Goal: Task Accomplishment & Management: Manage account settings

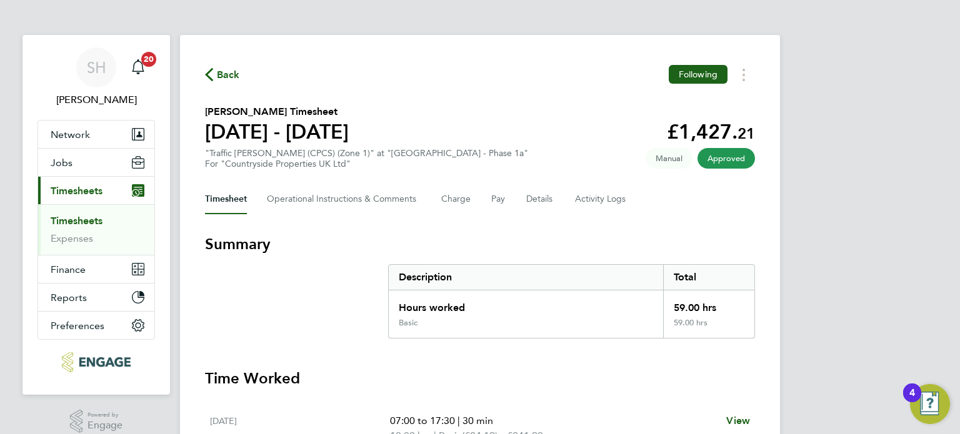
click at [75, 187] on span "Timesheets" at bounding box center [77, 191] width 52 height 12
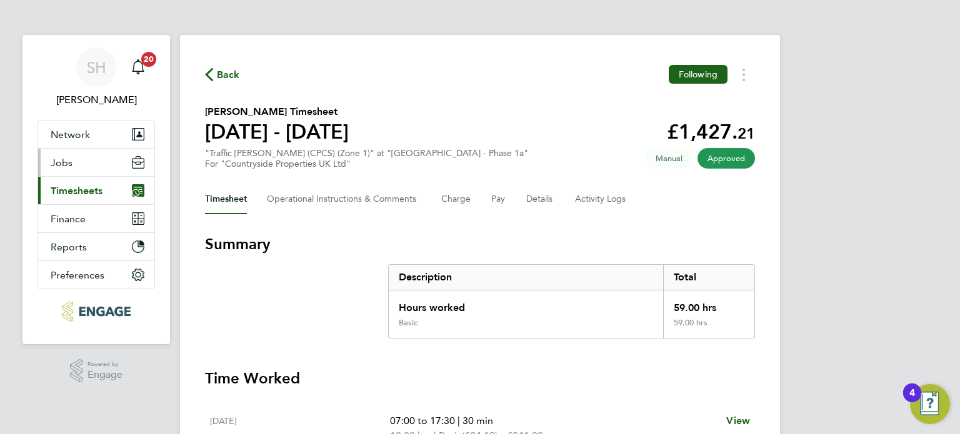
click at [58, 164] on span "Jobs" at bounding box center [62, 163] width 22 height 12
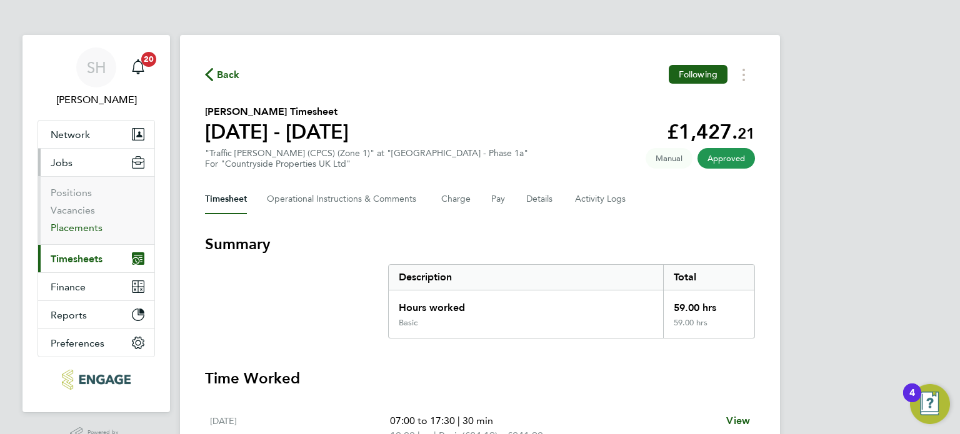
click at [76, 228] on link "Placements" at bounding box center [77, 228] width 52 height 12
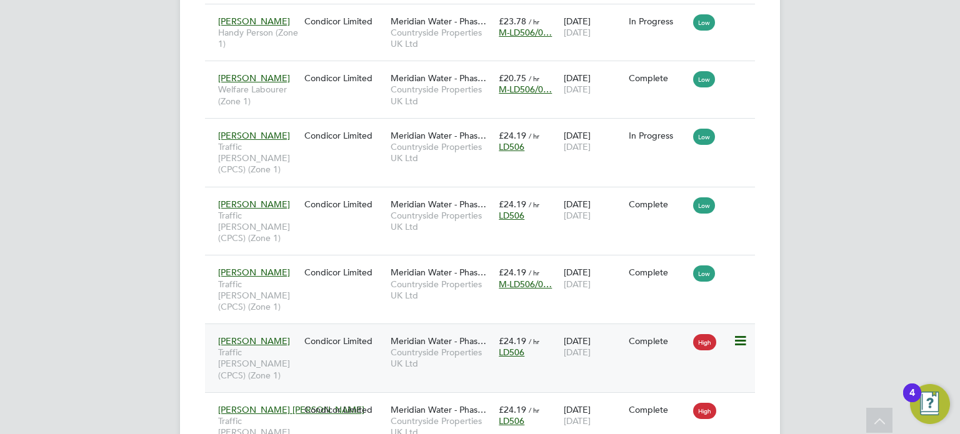
click at [745, 334] on icon at bounding box center [739, 341] width 13 height 15
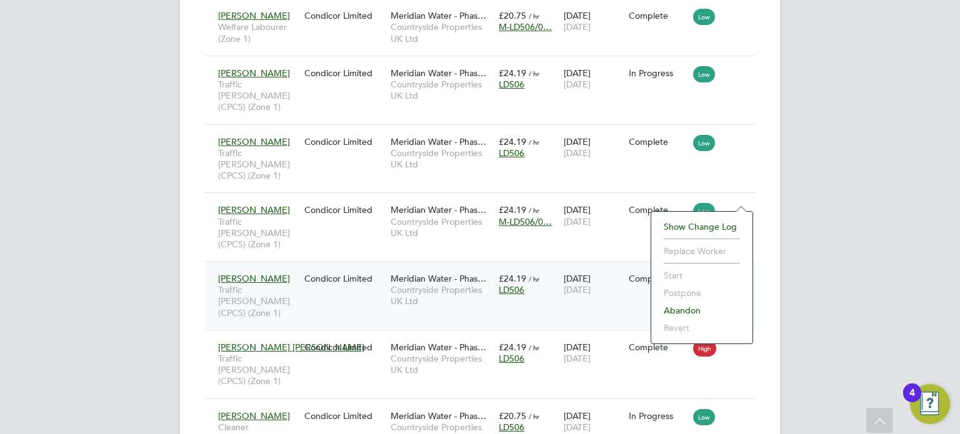
click at [441, 284] on span "Countryside Properties UK Ltd" at bounding box center [442, 295] width 102 height 23
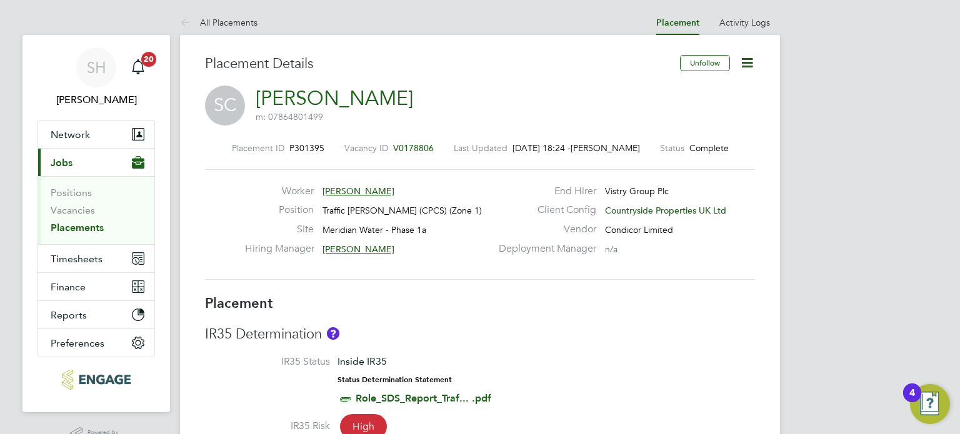
click at [749, 56] on icon at bounding box center [748, 63] width 16 height 16
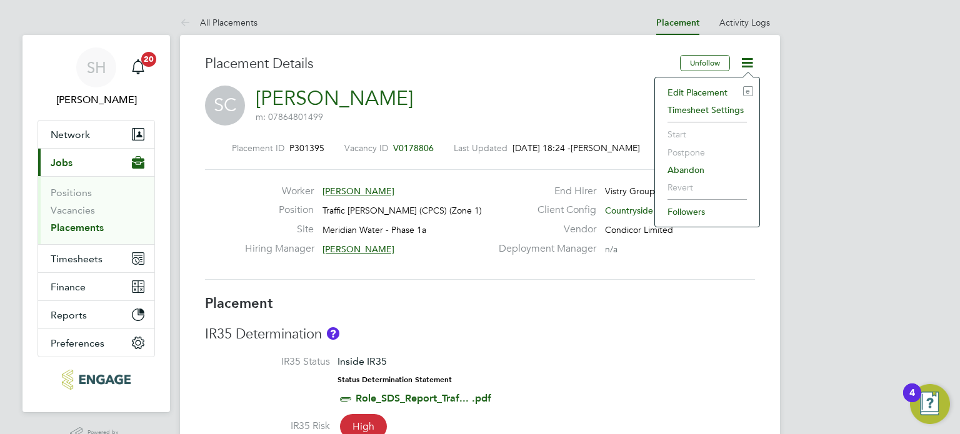
click at [710, 93] on li "Edit Placement e" at bounding box center [707, 93] width 92 height 18
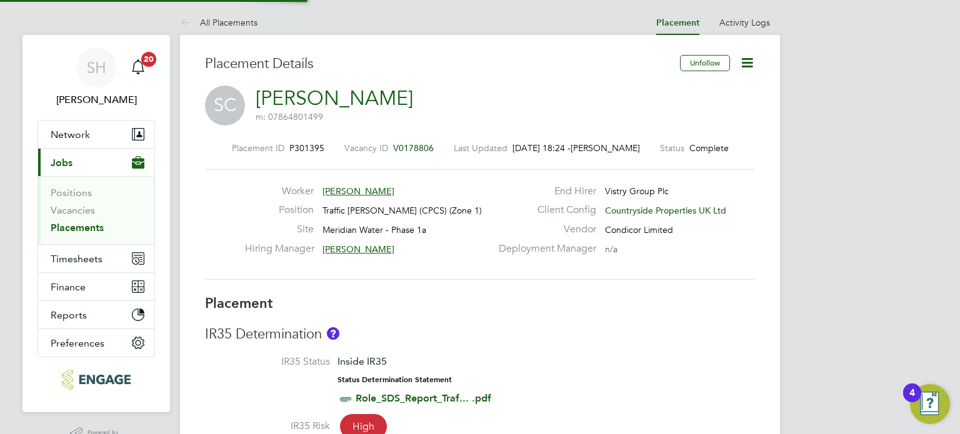
type input "Simon Murphy"
type input "[DATE]"
type input "07:30"
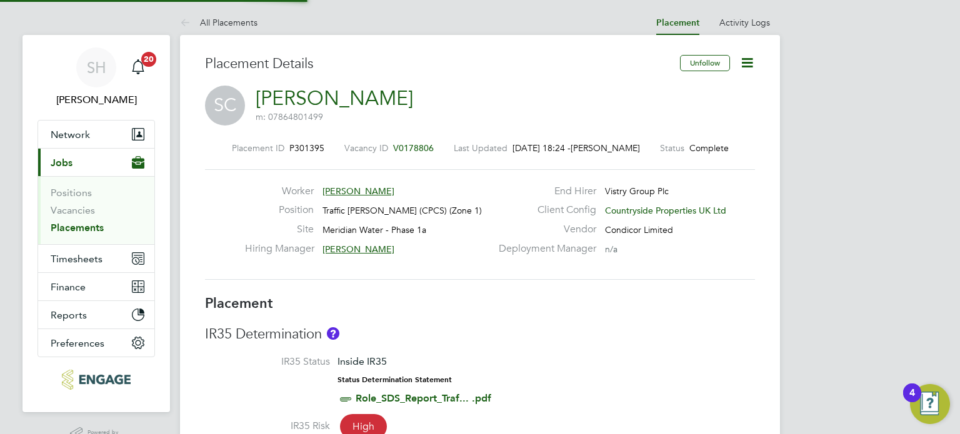
type input "16:30"
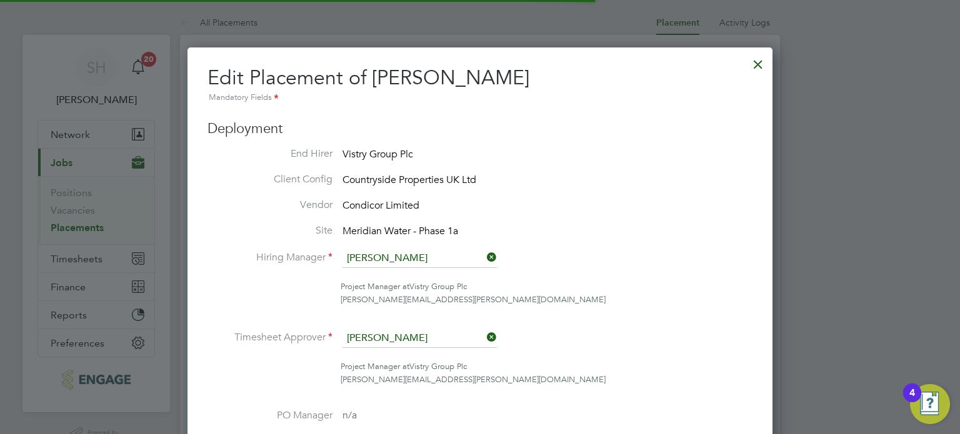
scroll to position [6, 6]
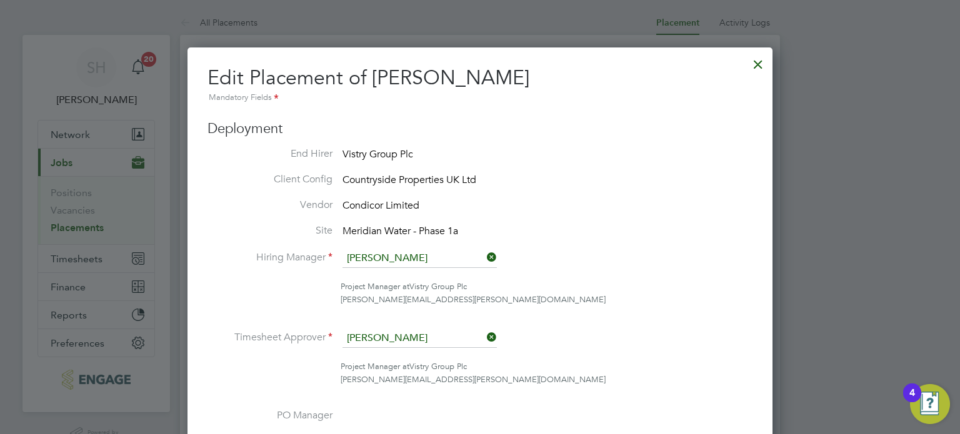
click at [760, 63] on div at bounding box center [758, 61] width 23 height 23
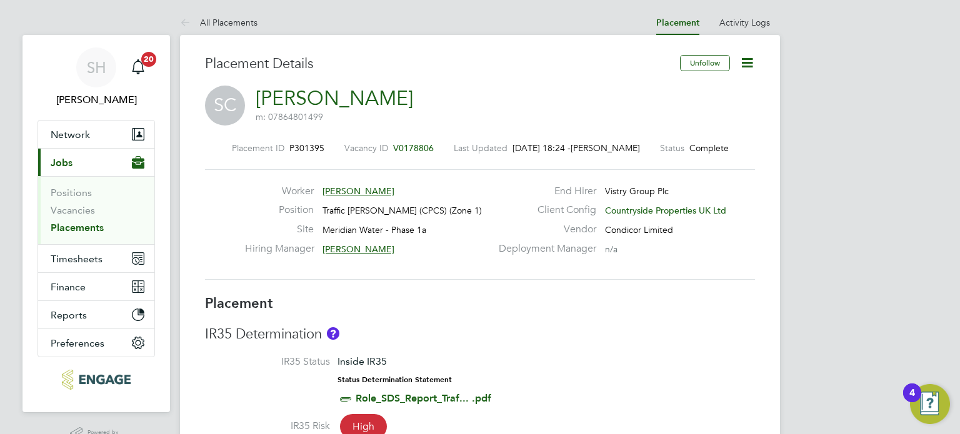
click at [244, 24] on link "All Placements" at bounding box center [219, 22] width 78 height 11
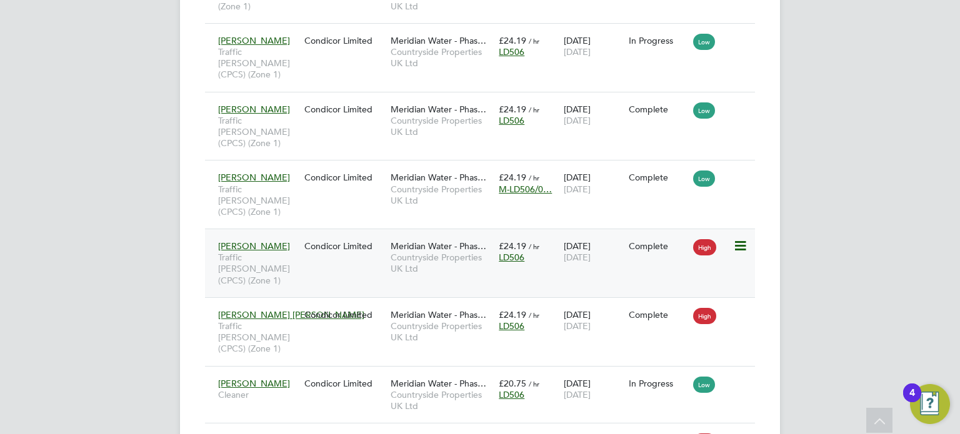
click at [591, 252] on span "[DATE]" at bounding box center [577, 257] width 27 height 11
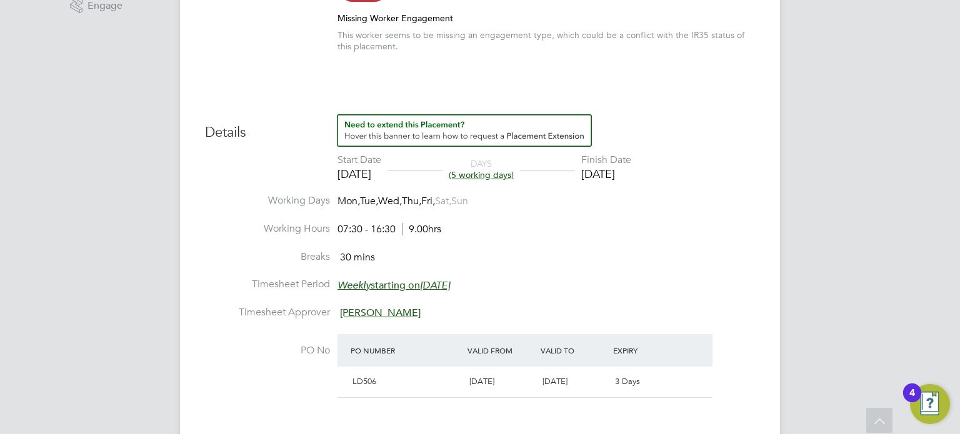
scroll to position [500, 0]
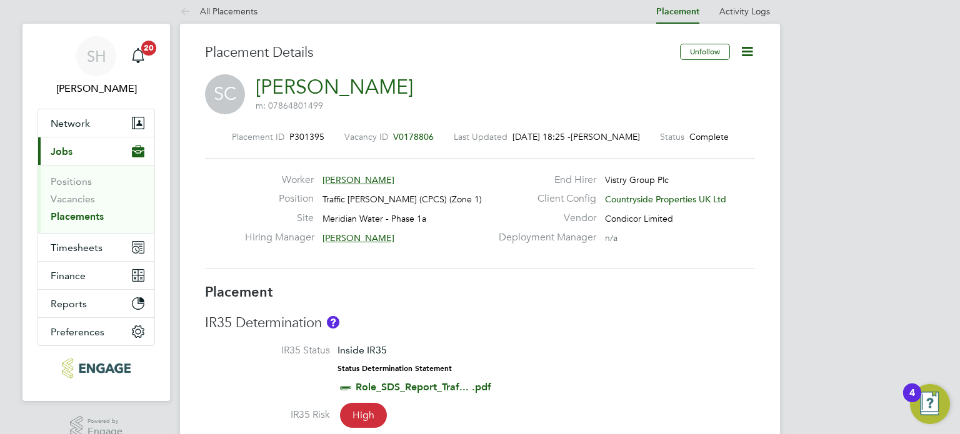
click at [745, 47] on icon at bounding box center [748, 52] width 16 height 16
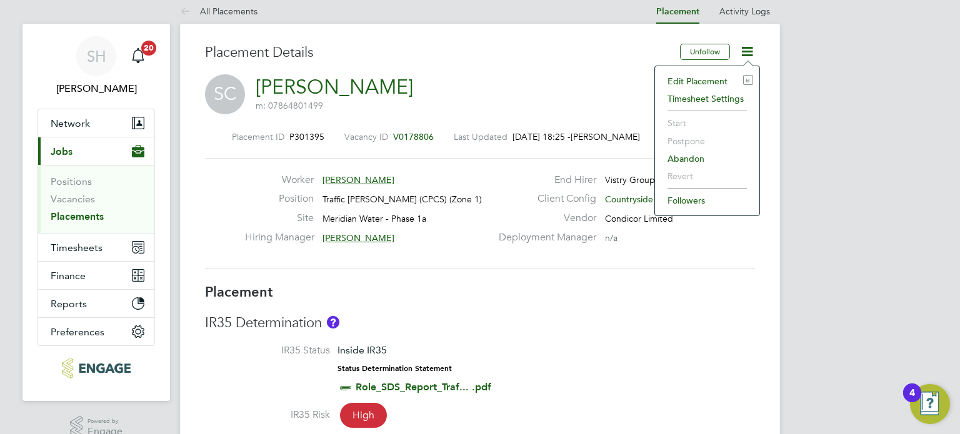
click at [708, 80] on li "Edit Placement e" at bounding box center [707, 82] width 92 height 18
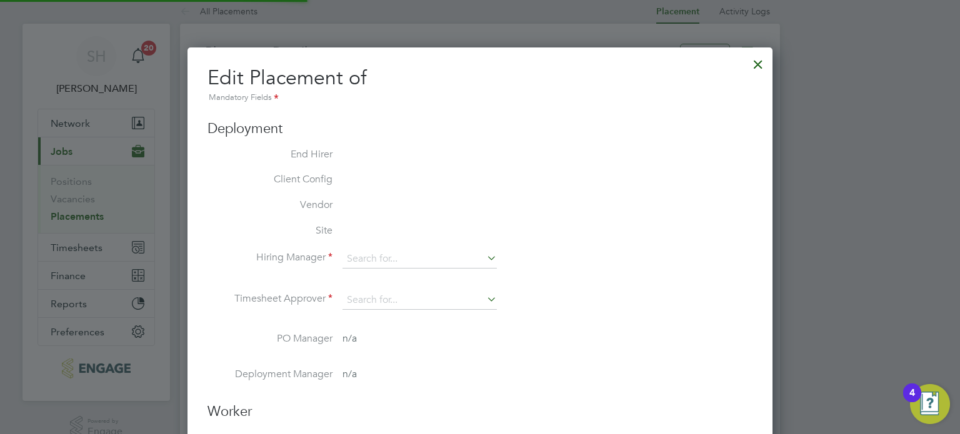
type input "Simon Murphy"
type input "[DATE]"
type input "07:30"
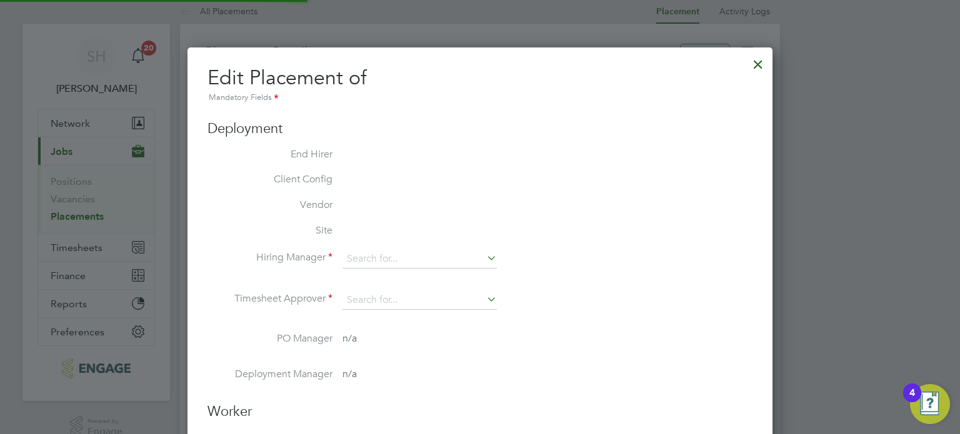
type input "16:30"
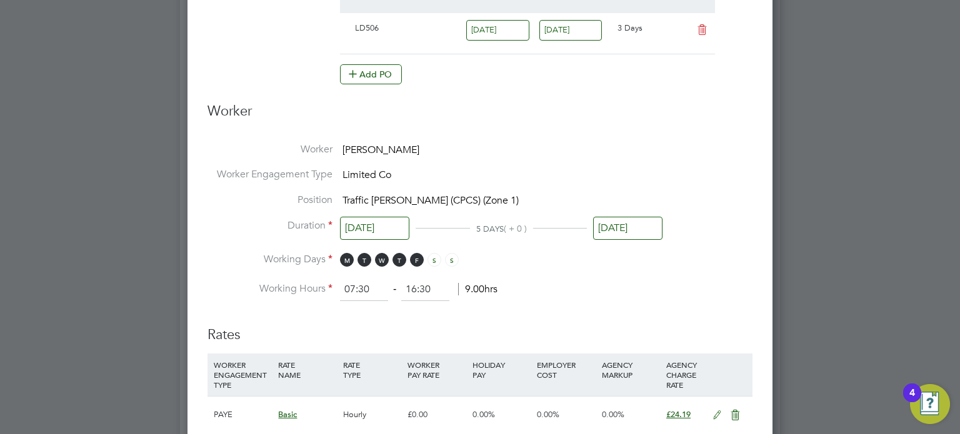
click at [621, 231] on input "[DATE]" at bounding box center [627, 228] width 69 height 23
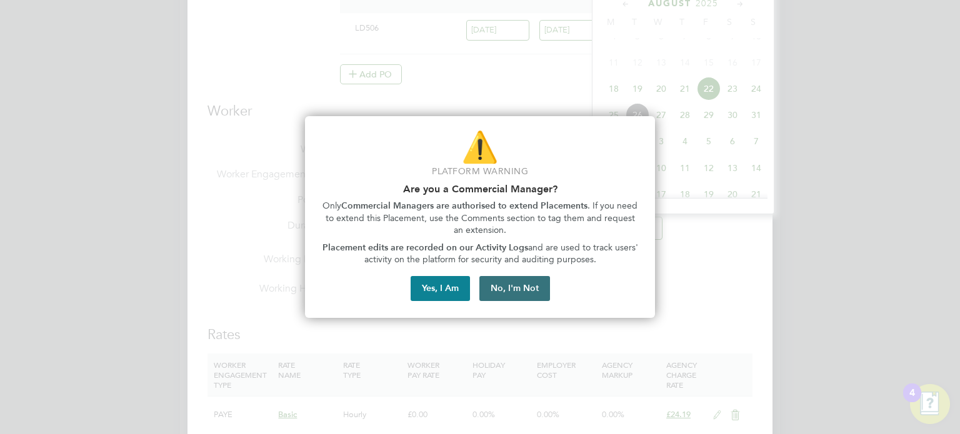
click at [524, 294] on button "No, I'm Not" at bounding box center [514, 288] width 71 height 25
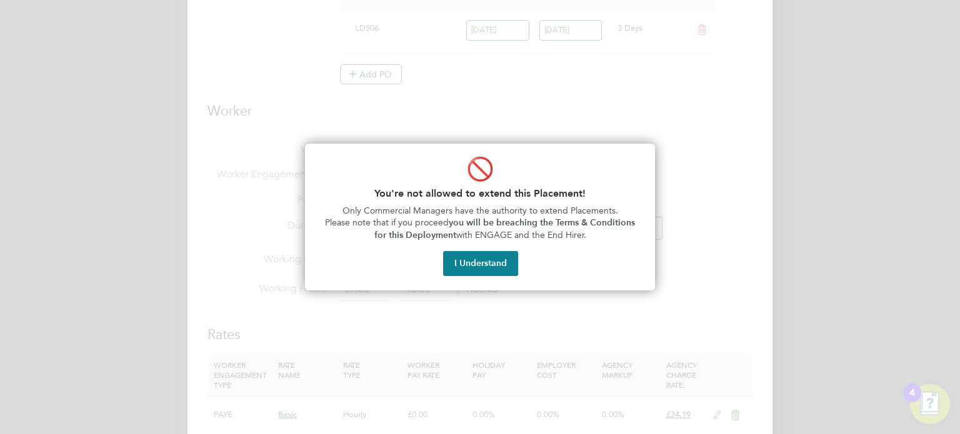
click at [493, 261] on button "I Understand" at bounding box center [480, 263] width 75 height 25
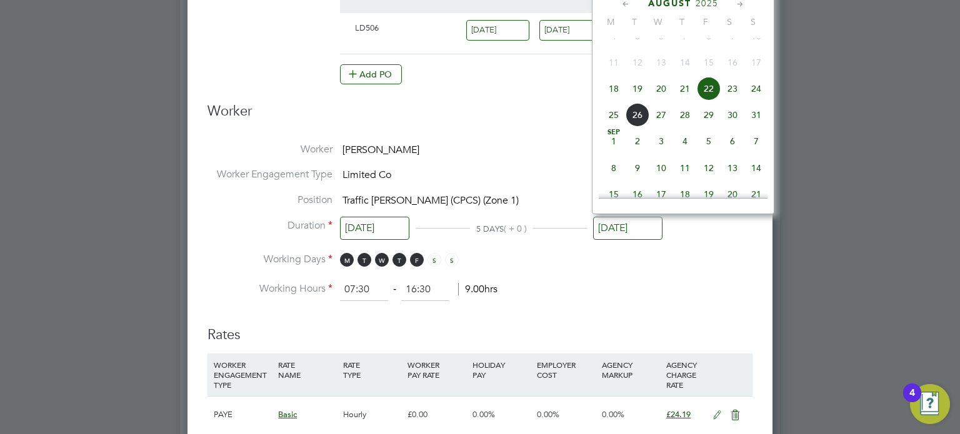
click at [498, 114] on h3 "Worker" at bounding box center [480, 117] width 545 height 28
